Goal: Find specific page/section: Find specific page/section

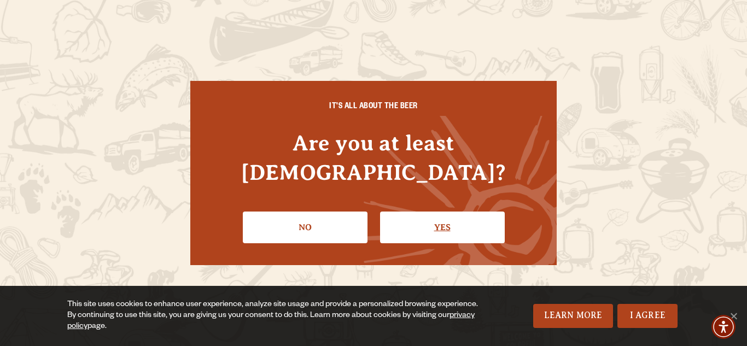
click at [449, 216] on link "Yes" at bounding box center [442, 228] width 125 height 32
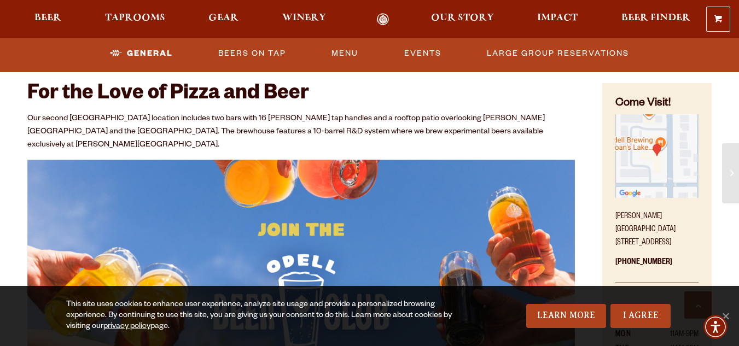
scroll to position [438, 0]
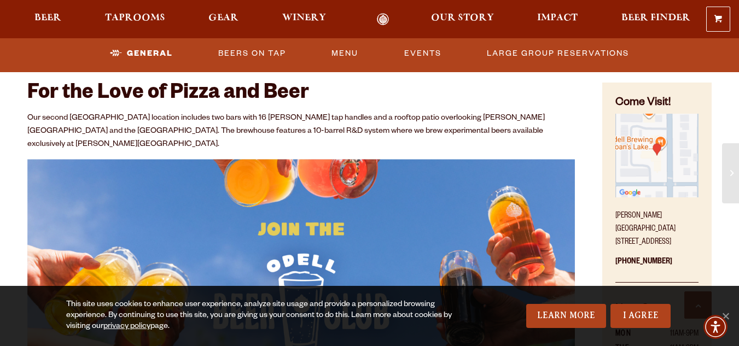
click at [624, 159] on img "Find on Google Maps (opens in a new window)" at bounding box center [656, 155] width 83 height 83
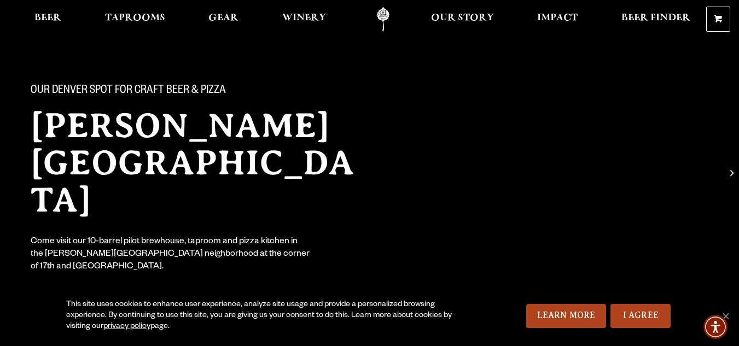
scroll to position [0, 0]
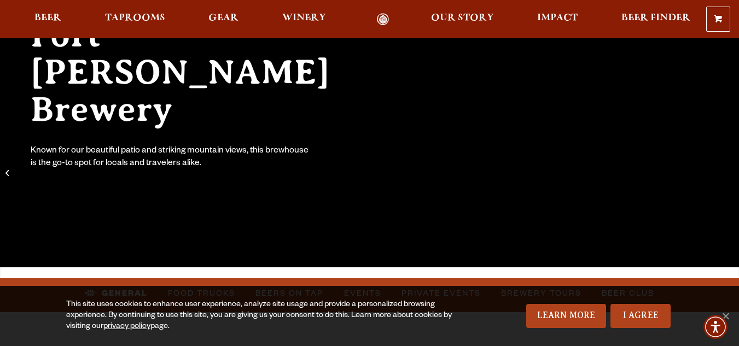
scroll to position [164, 0]
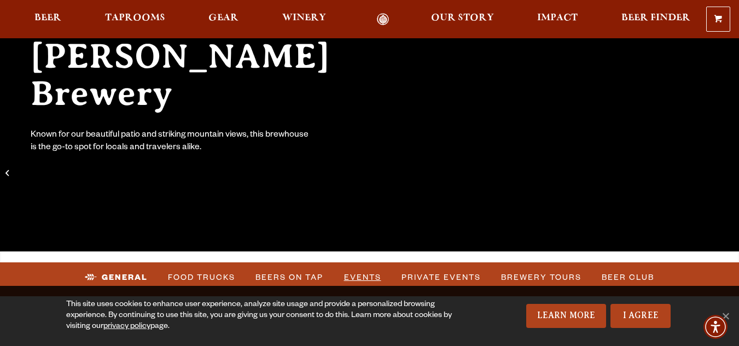
click at [364, 275] on link "Events" at bounding box center [363, 277] width 46 height 25
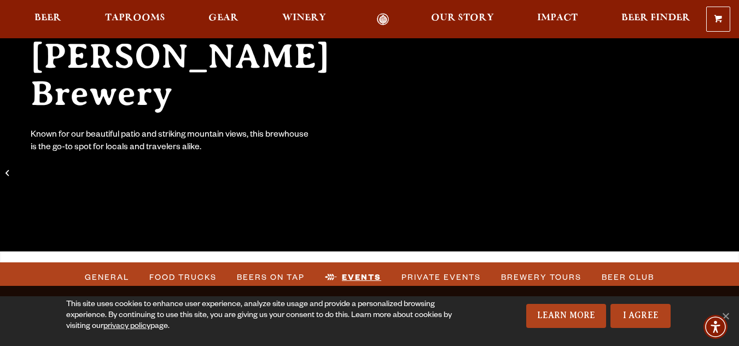
click at [368, 276] on link "Events" at bounding box center [353, 277] width 65 height 25
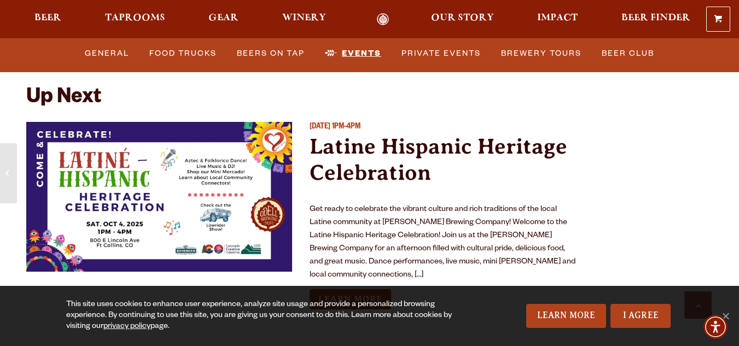
scroll to position [4020, 0]
